Goal: Communication & Community: Answer question/provide support

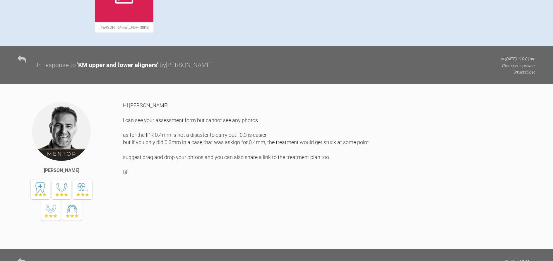
scroll to position [233, 0]
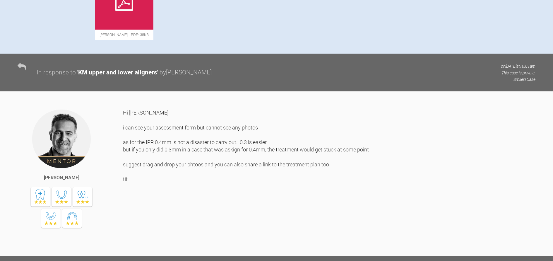
click at [243, 90] on div "In response to ' KM upper and lower aligners ' by [PERSON_NAME] on [DATE] 10:01…" at bounding box center [276, 73] width 553 height 38
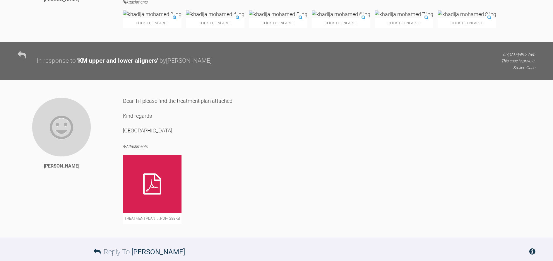
scroll to position [789, 0]
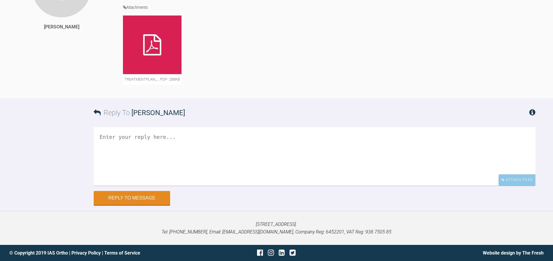
click at [246, 134] on textarea at bounding box center [315, 156] width 442 height 59
type textarea "Dear Tif I am still waiting to hear from you Kind regards [GEOGRAPHIC_DATA]"
click at [145, 199] on button "Reply to Message" at bounding box center [132, 199] width 76 height 14
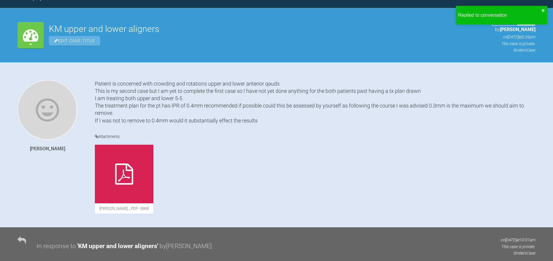
scroll to position [0, 0]
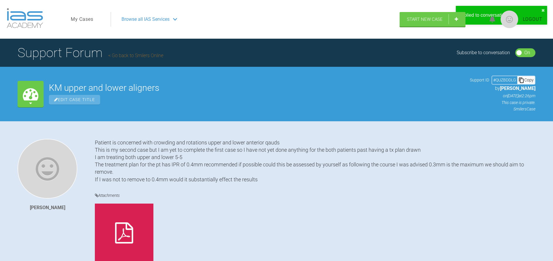
click at [82, 20] on link "My Cases" at bounding box center [82, 20] width 23 height 8
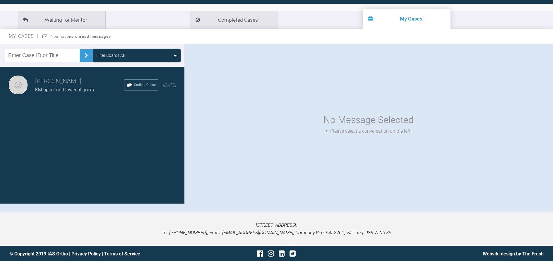
scroll to position [61, 0]
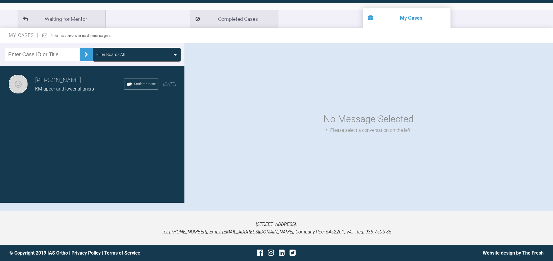
click at [74, 86] on span "KM upper and lower aligners" at bounding box center [64, 89] width 59 height 6
